Goal: Navigation & Orientation: Find specific page/section

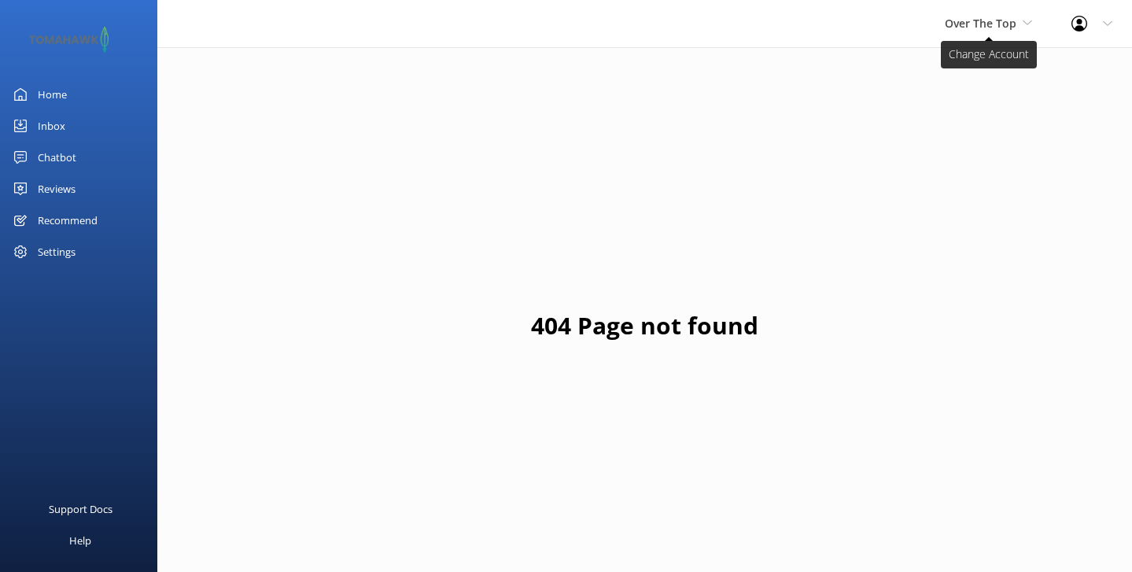
click at [1004, 17] on span "Over The Top" at bounding box center [981, 23] width 72 height 15
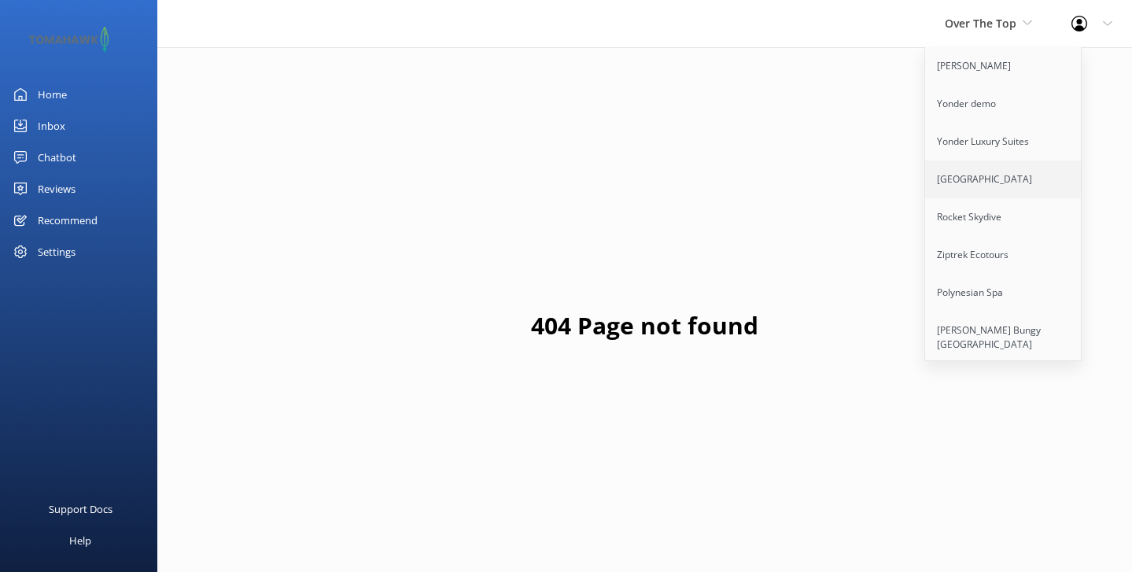
scroll to position [41, 0]
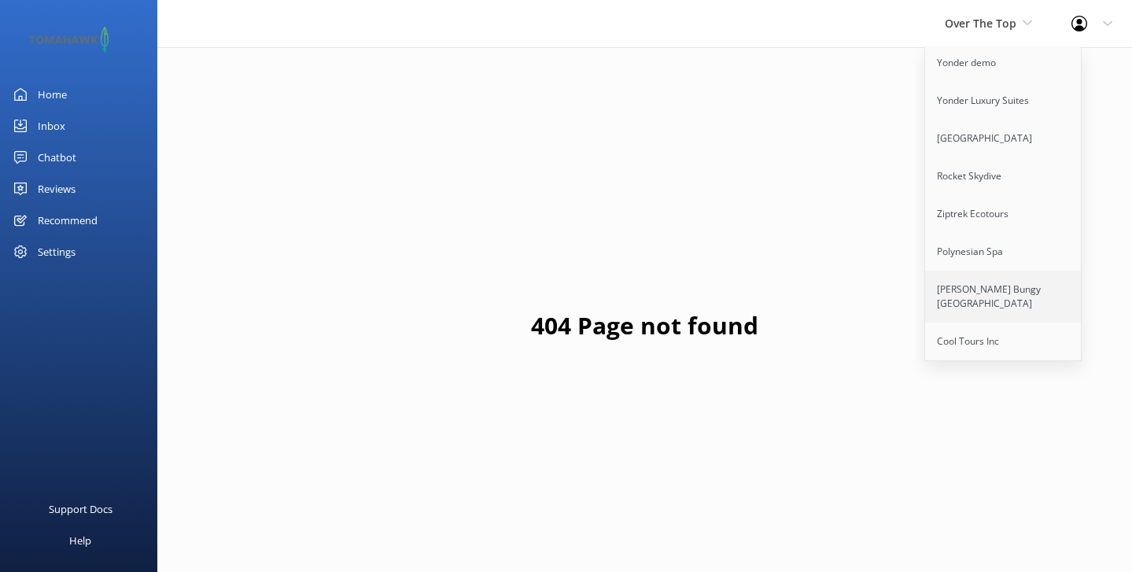
click at [981, 286] on link "[PERSON_NAME] Bungy [GEOGRAPHIC_DATA]" at bounding box center [1003, 297] width 157 height 52
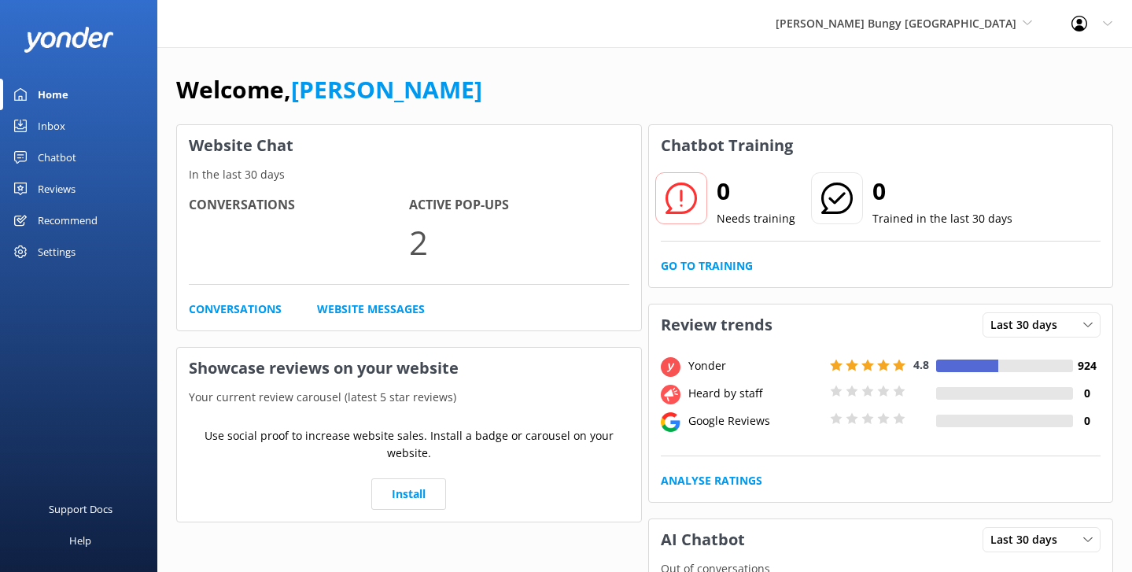
click at [585, 38] on div "[PERSON_NAME] Bungy [GEOGRAPHIC_DATA] Yonder Zipline Yonder demo Yonder Luxury …" at bounding box center [566, 23] width 1132 height 47
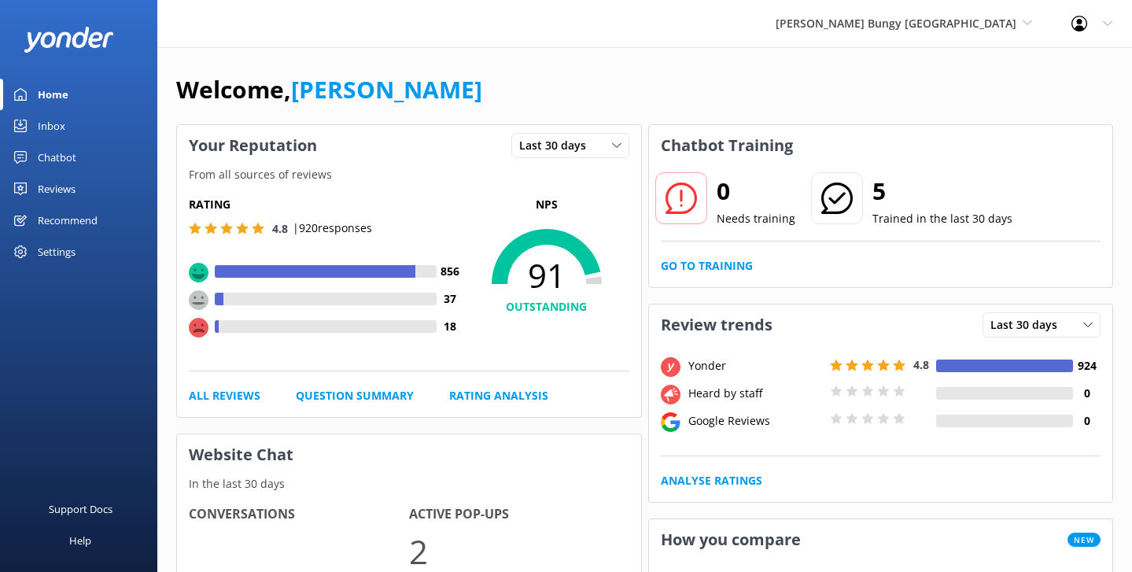
click at [70, 88] on link "Home" at bounding box center [78, 94] width 157 height 31
